Goal: Information Seeking & Learning: Learn about a topic

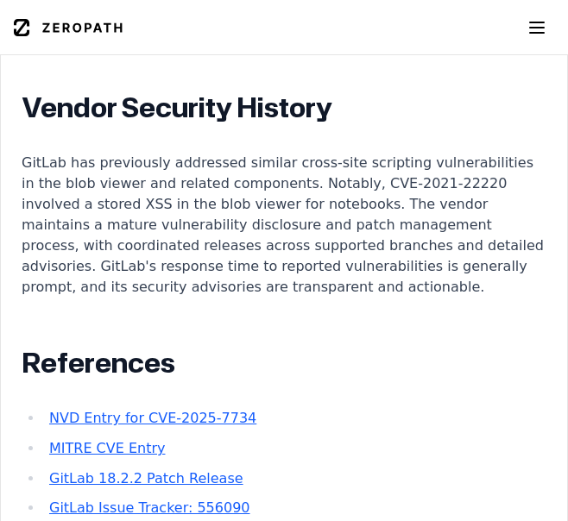
scroll to position [4200, 0]
